Goal: Transaction & Acquisition: Purchase product/service

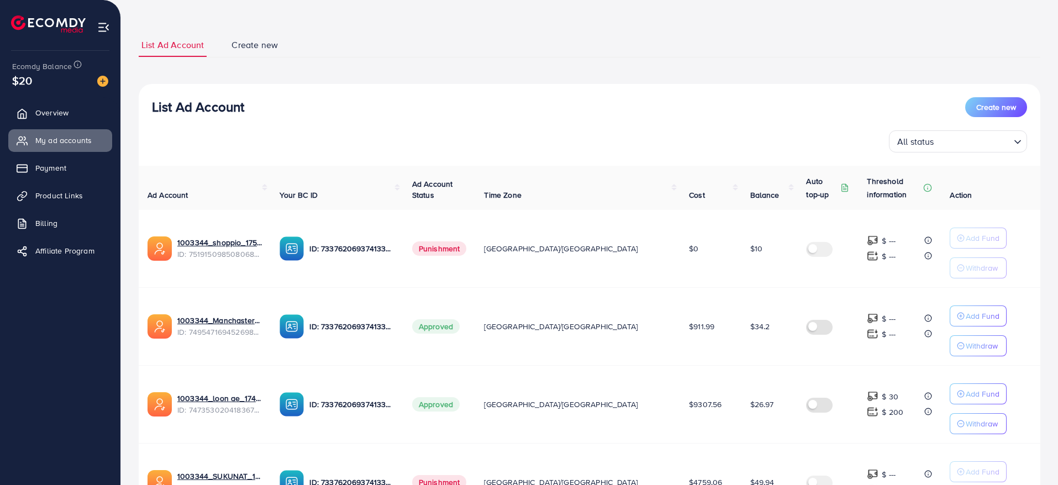
scroll to position [44, 0]
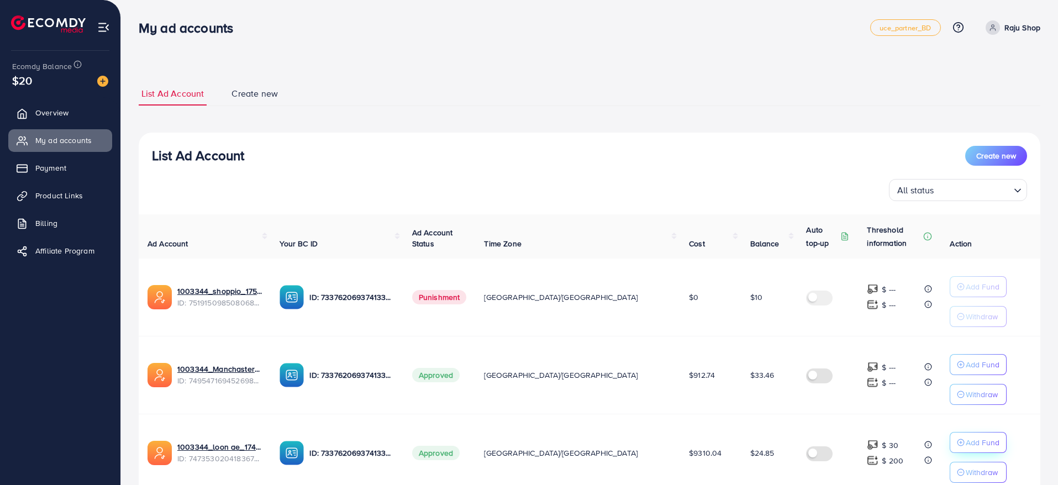
click at [960, 451] on button "Add Fund" at bounding box center [978, 442] width 57 height 21
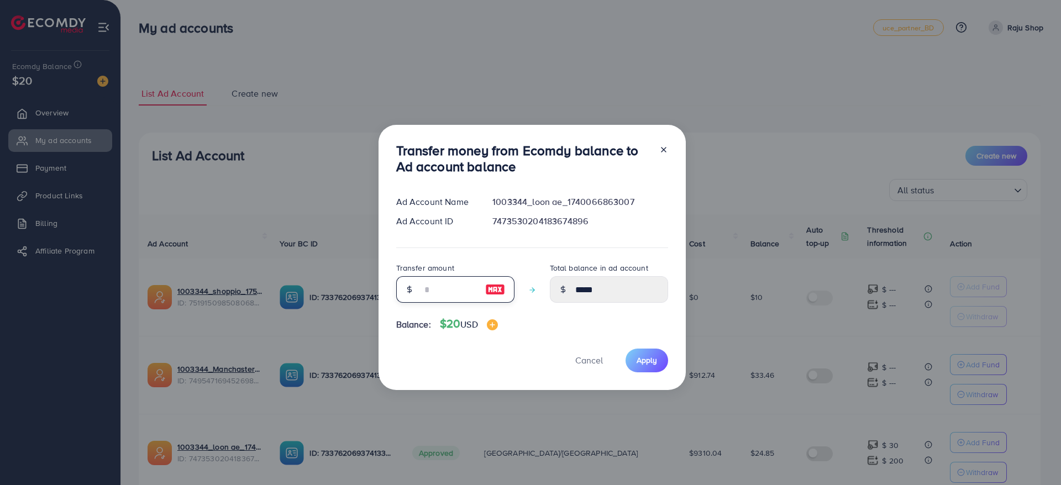
click at [450, 291] on input "number" at bounding box center [449, 289] width 55 height 27
type input "**"
type input "*****"
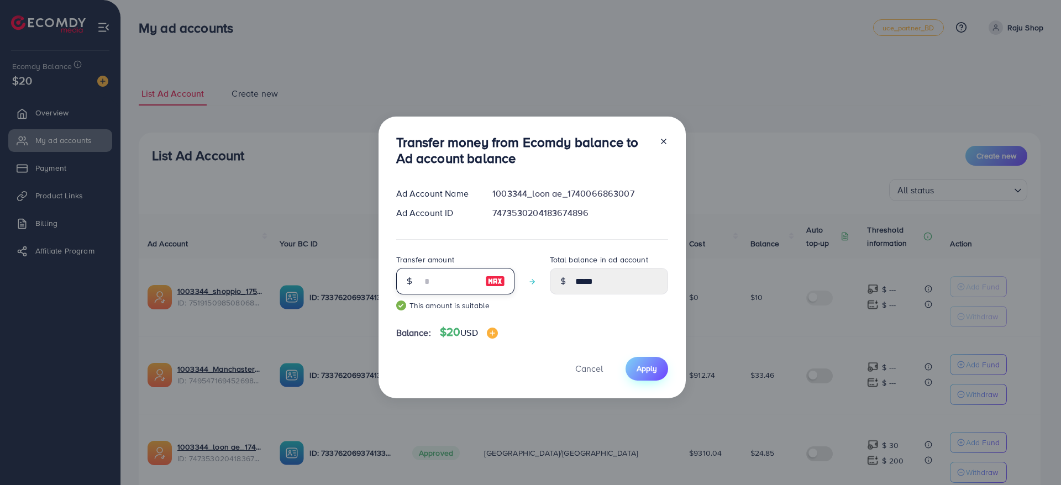
type input "**"
click at [644, 365] on span "Apply" at bounding box center [646, 368] width 20 height 11
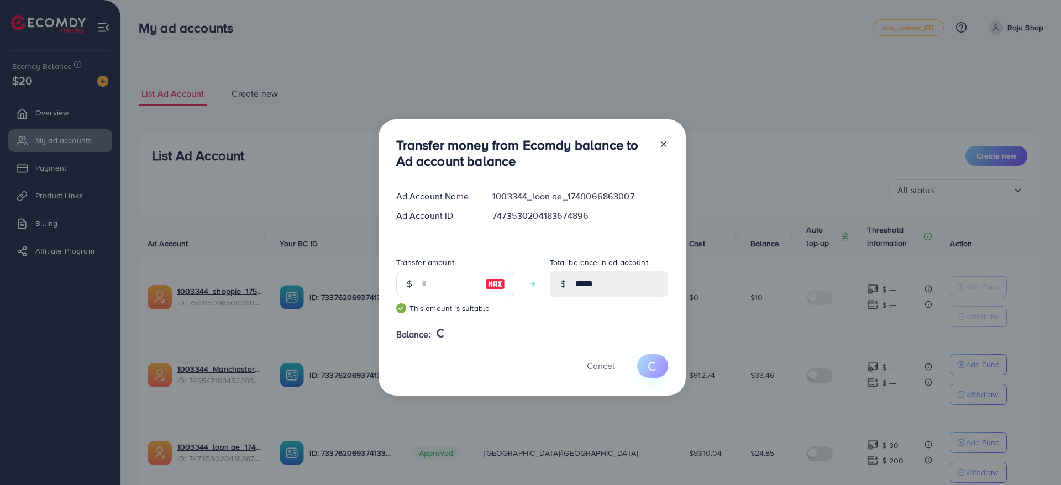
type input "*****"
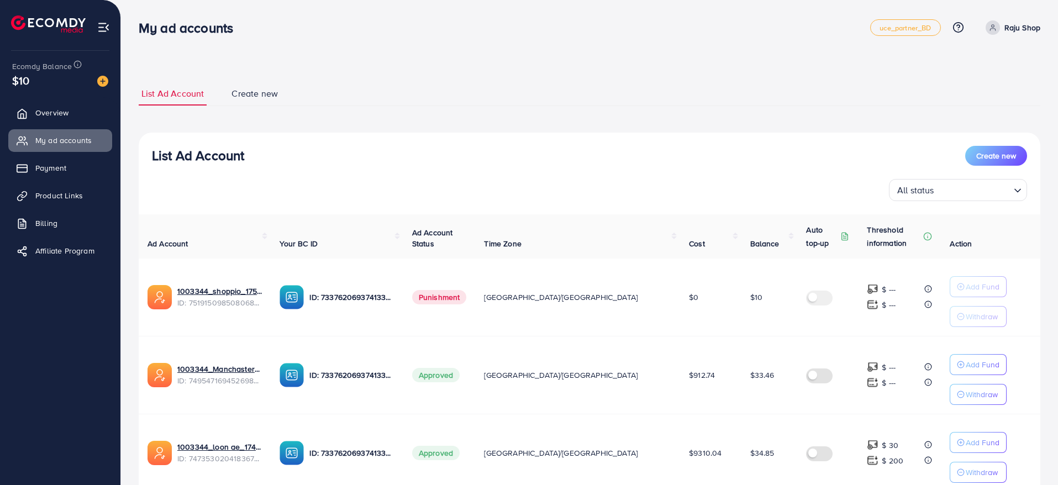
click at [110, 81] on div "Ecomdy Balance $10" at bounding box center [60, 74] width 103 height 46
click at [101, 81] on img at bounding box center [102, 81] width 11 height 11
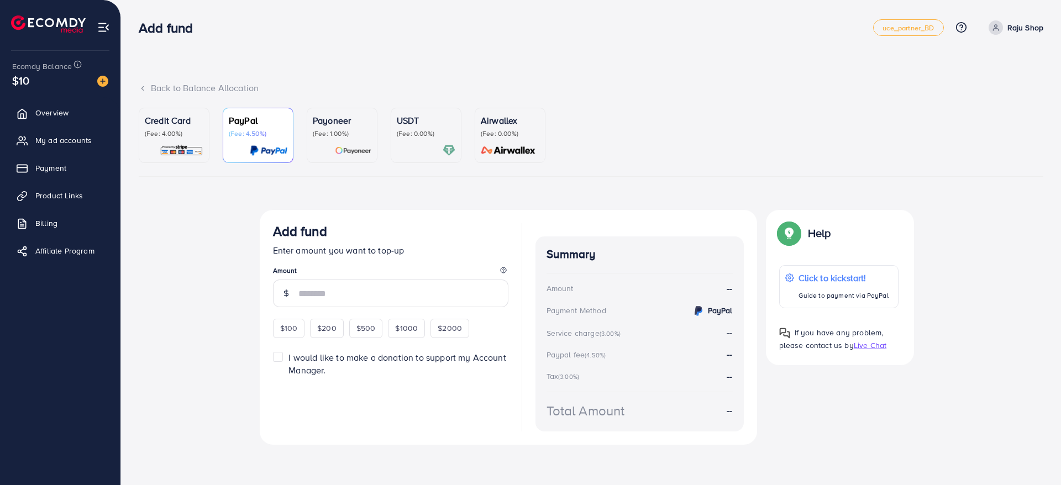
click at [171, 131] on p "(Fee: 4.00%)" at bounding box center [174, 133] width 59 height 9
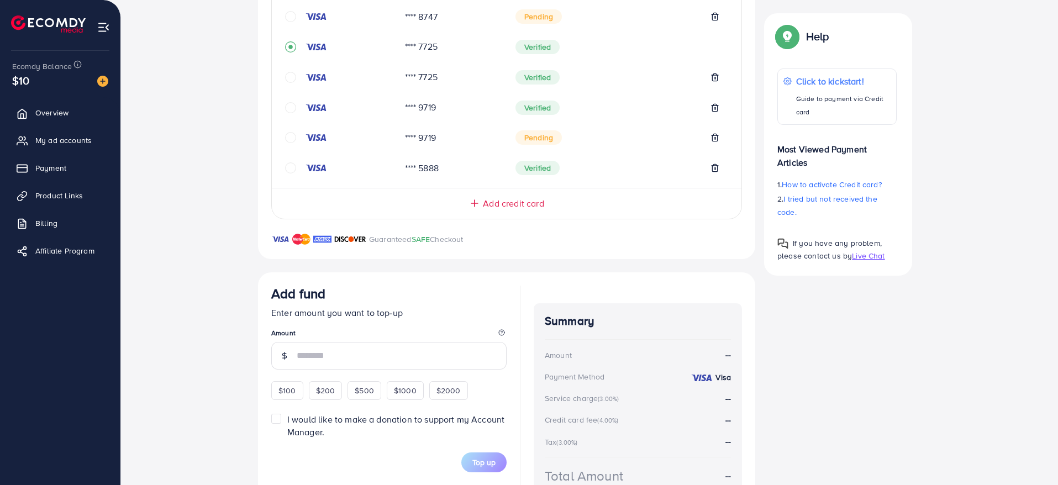
scroll to position [384, 0]
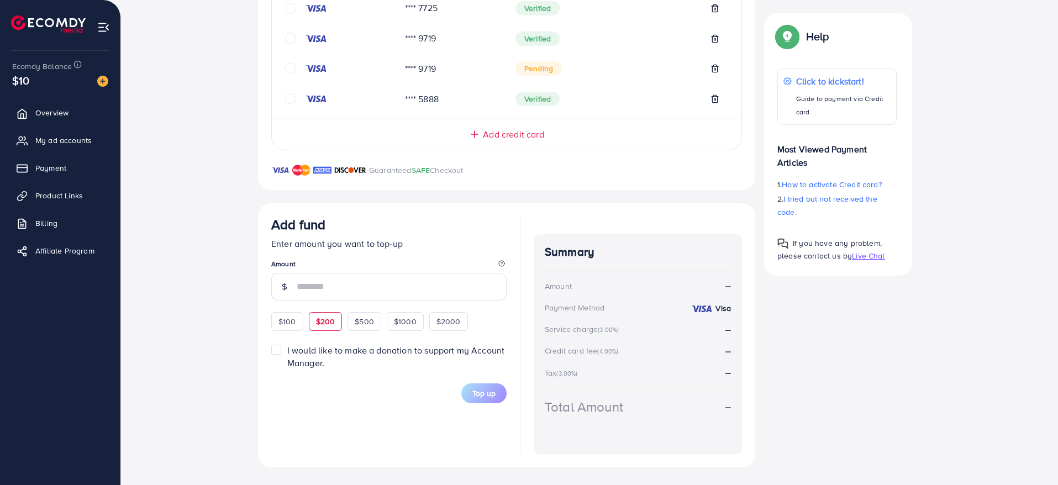
click at [318, 324] on span "$200" at bounding box center [325, 321] width 19 height 11
type input "***"
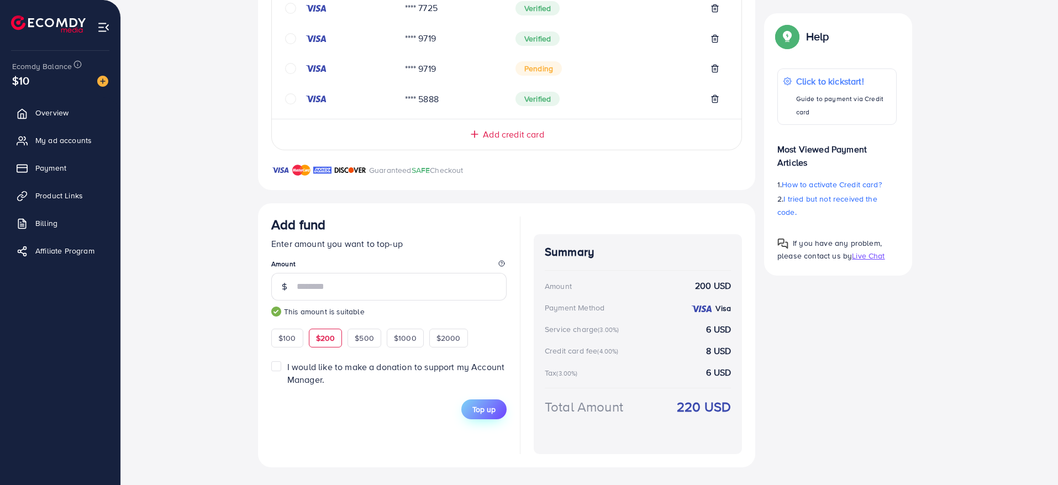
click at [475, 406] on span "Top up" at bounding box center [483, 409] width 23 height 11
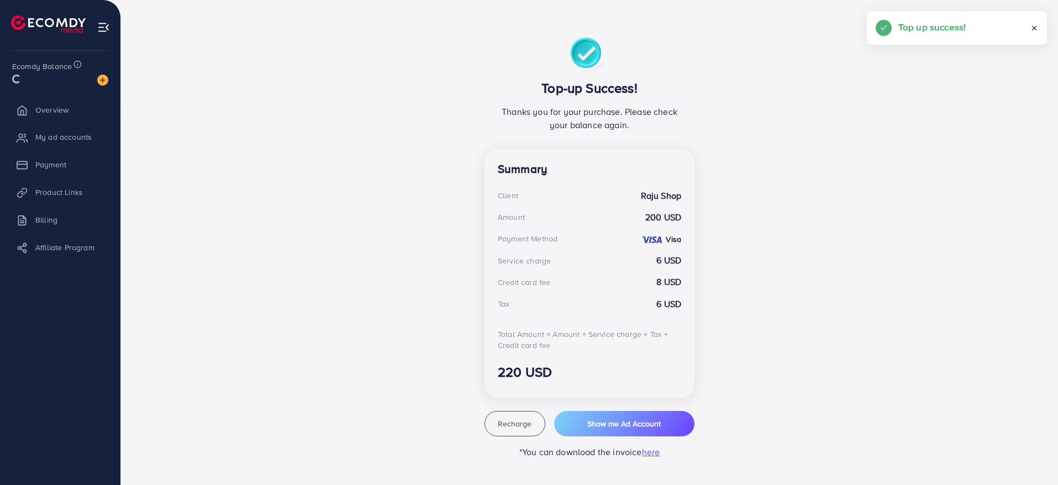
scroll to position [172, 0]
click at [87, 139] on span "My ad accounts" at bounding box center [66, 140] width 56 height 11
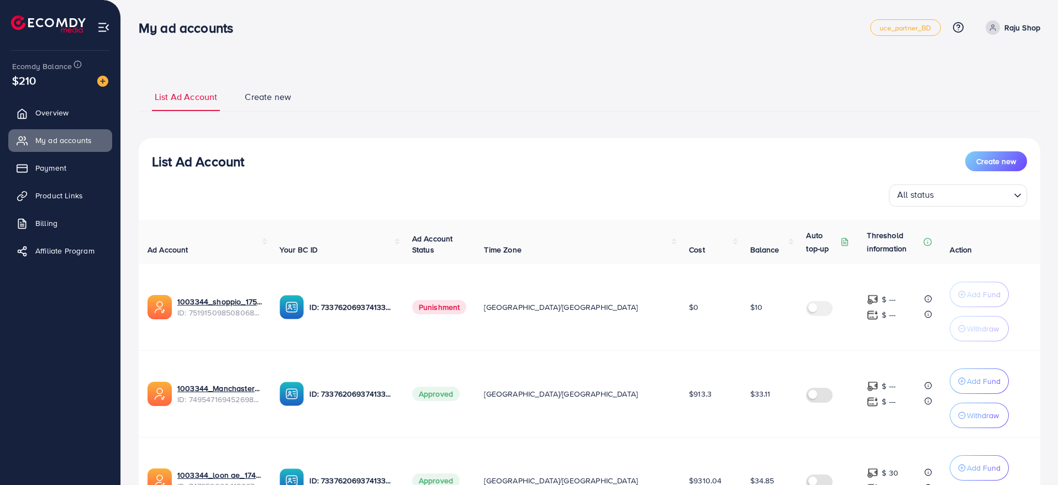
drag, startPoint x: 151, startPoint y: 160, endPoint x: 247, endPoint y: 165, distance: 95.7
click at [247, 165] on div "List Ad Account Create new All status Loading..." at bounding box center [590, 178] width 902 height 55
click at [247, 165] on div "List Ad Account Create new" at bounding box center [589, 161] width 875 height 20
drag, startPoint x: 245, startPoint y: 160, endPoint x: 153, endPoint y: 156, distance: 91.8
click at [153, 156] on h3 "List Ad Account" at bounding box center [198, 162] width 92 height 16
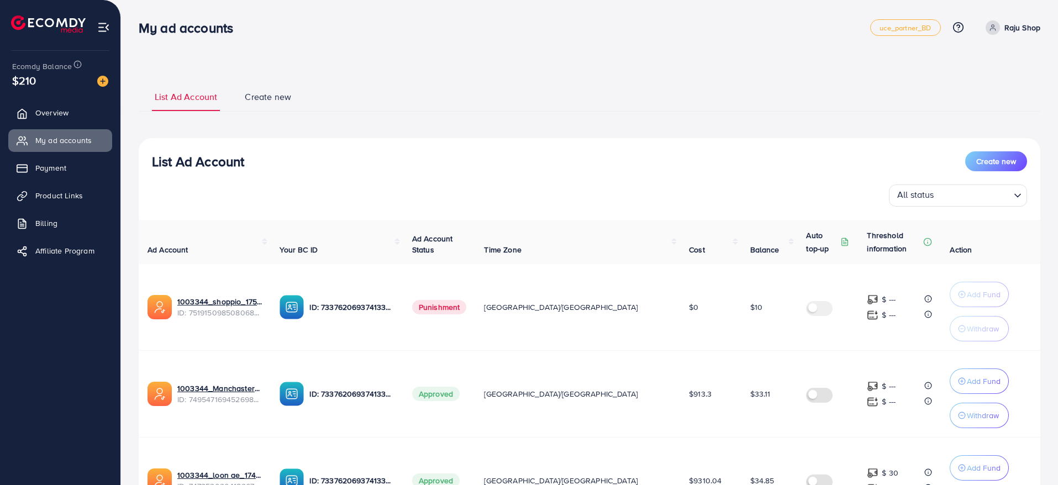
click at [153, 156] on h3 "List Ad Account" at bounding box center [198, 162] width 92 height 16
drag, startPoint x: 153, startPoint y: 156, endPoint x: 251, endPoint y: 164, distance: 98.1
click at [251, 165] on div "List Ad Account Create new" at bounding box center [589, 161] width 875 height 20
click at [250, 161] on div "List Ad Account Create new" at bounding box center [589, 161] width 875 height 20
